Goal: Navigation & Orientation: Find specific page/section

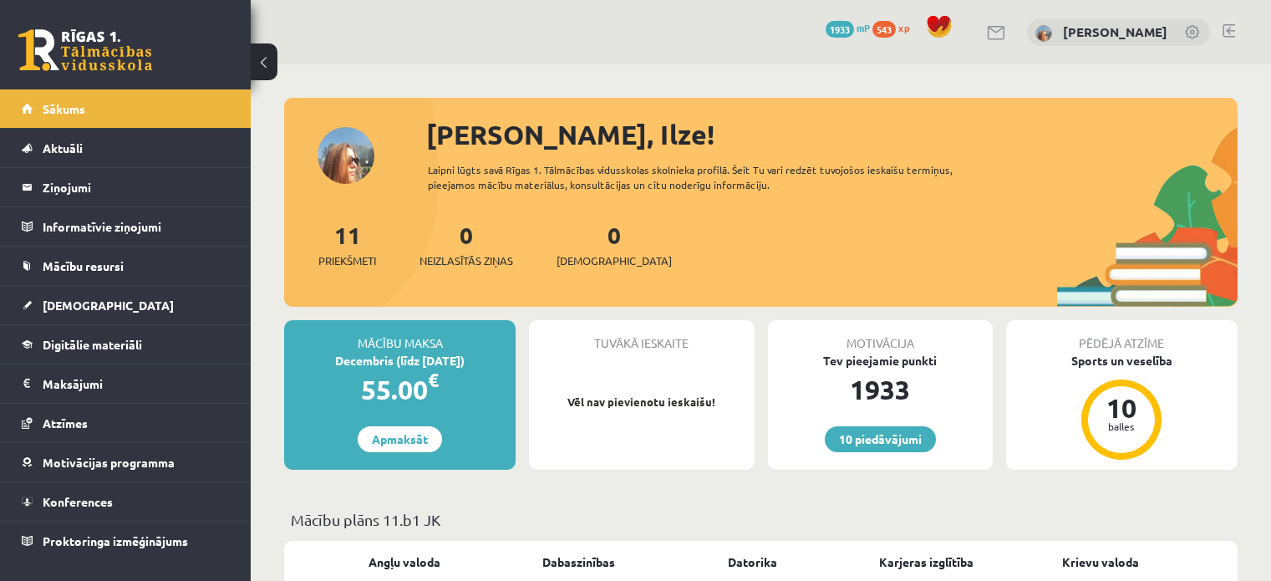
click at [167, 109] on link "Sākums" at bounding box center [126, 108] width 208 height 38
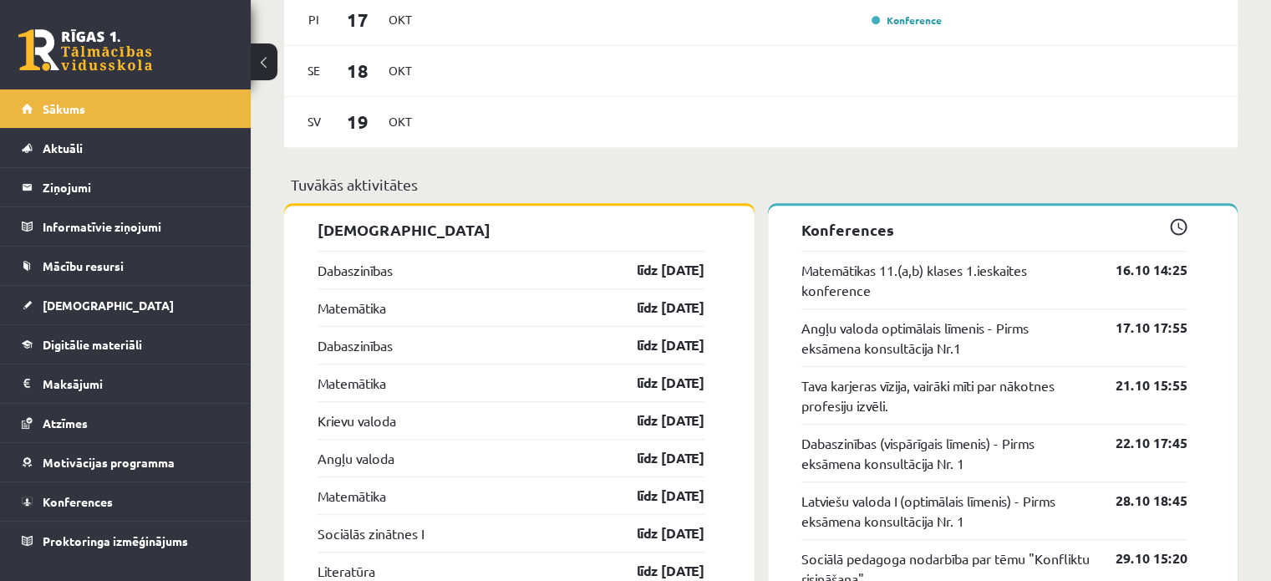
scroll to position [1170, 0]
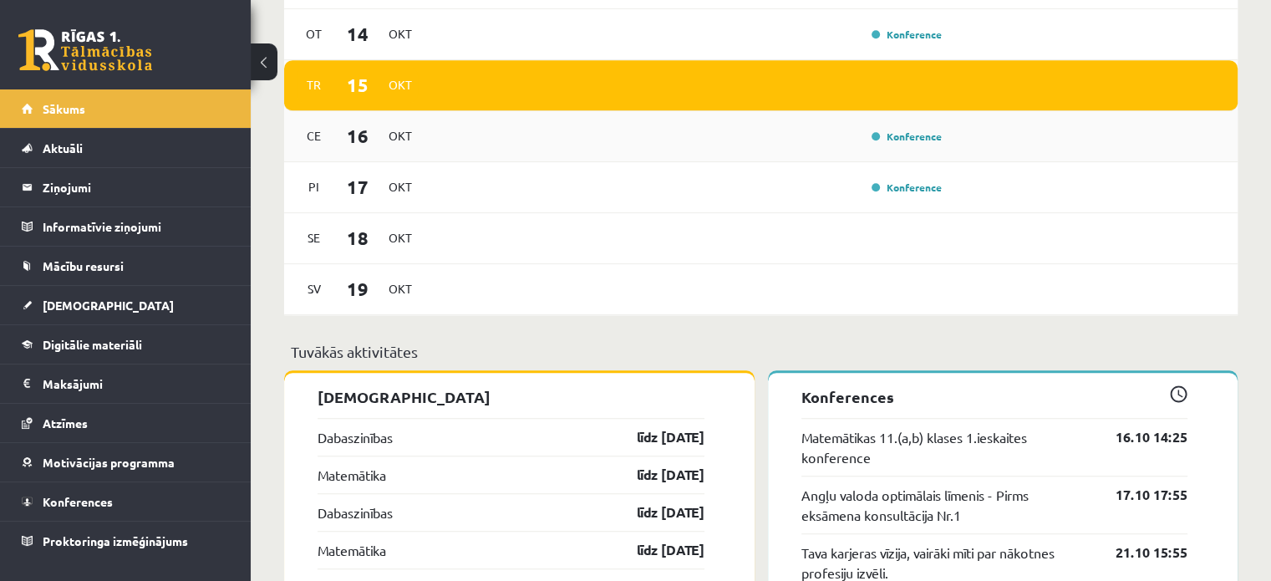
click at [555, 144] on div "Konference" at bounding box center [688, 136] width 517 height 18
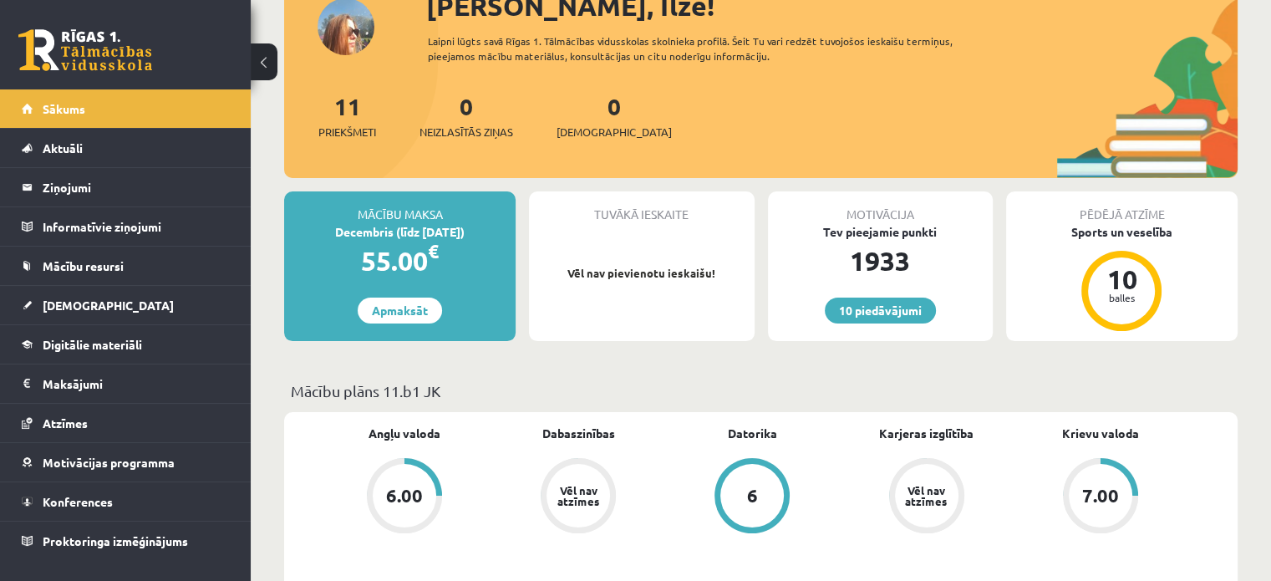
scroll to position [0, 0]
